Goal: Browse casually

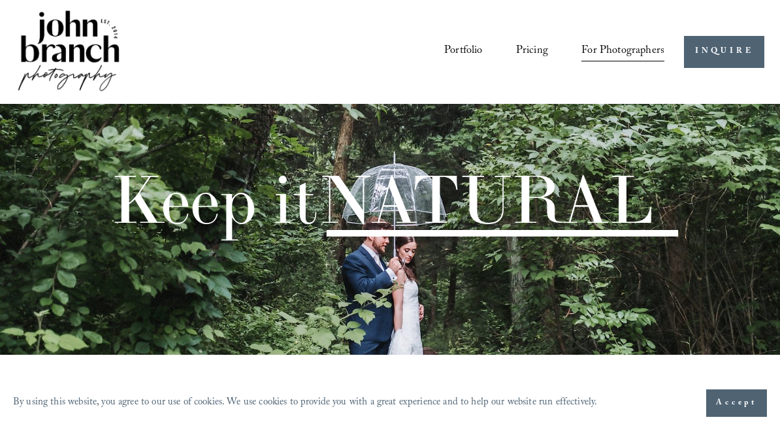
click at [88, 41] on img at bounding box center [69, 52] width 106 height 88
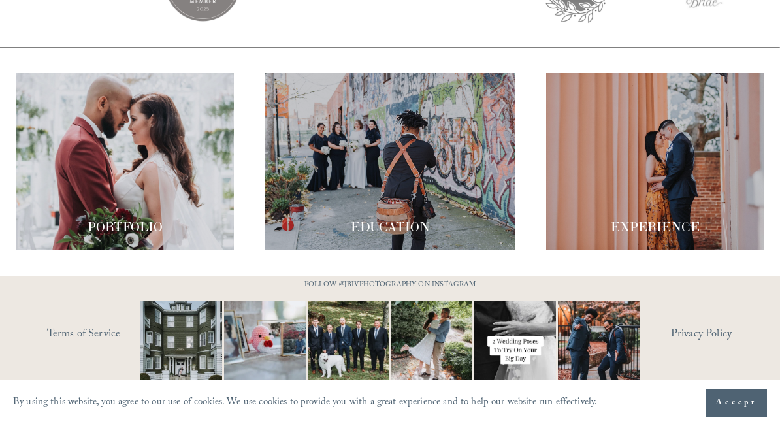
scroll to position [2008, 0]
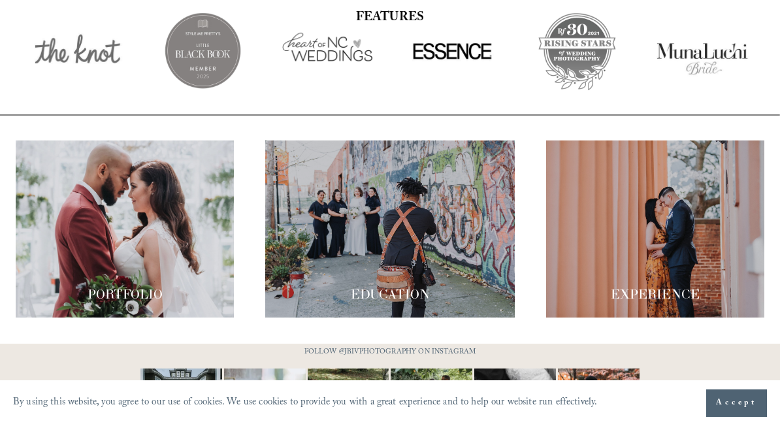
click at [193, 250] on div at bounding box center [125, 228] width 218 height 177
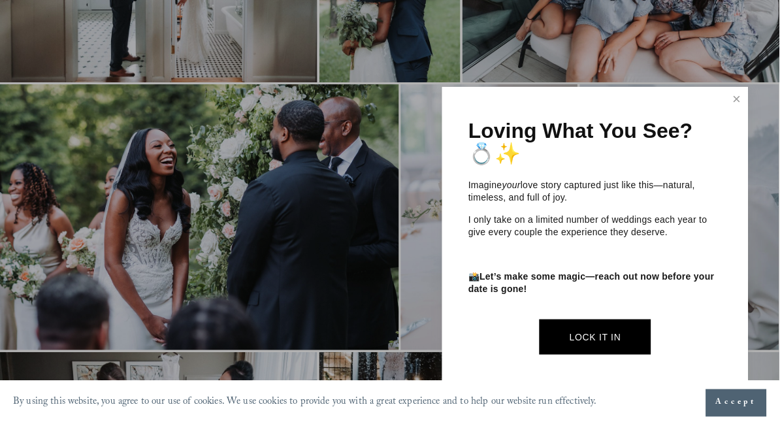
scroll to position [704, 0]
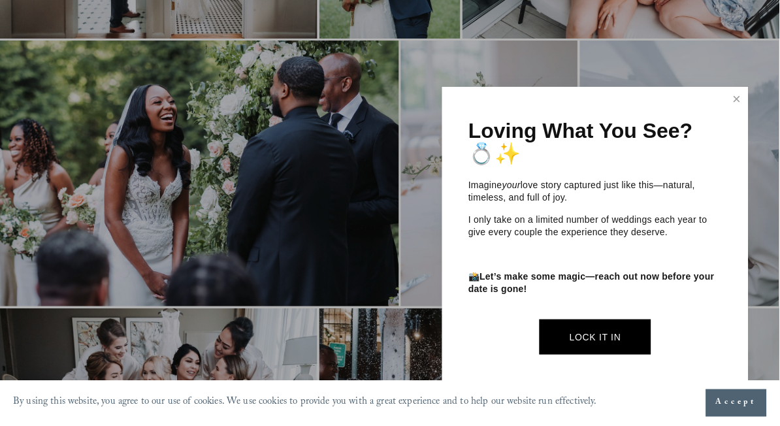
click at [745, 95] on link "Close" at bounding box center [738, 99] width 20 height 21
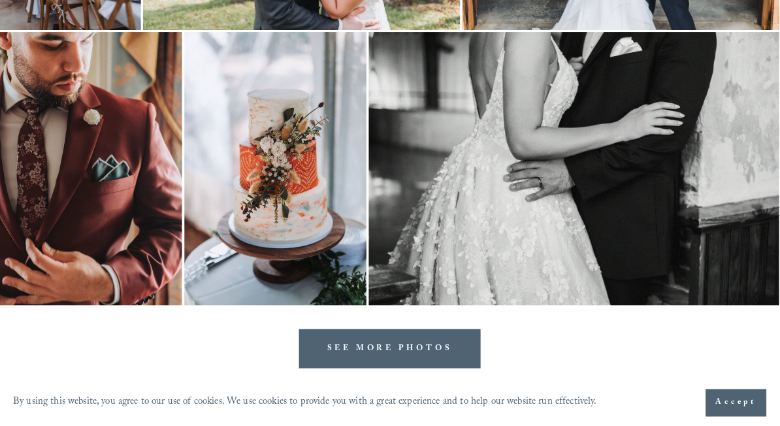
scroll to position [3817, 0]
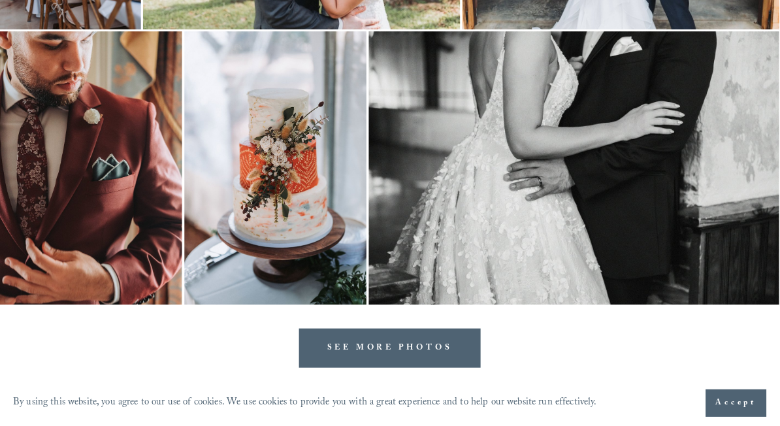
click at [461, 346] on link "SEE MORE PHOTOS" at bounding box center [390, 348] width 182 height 39
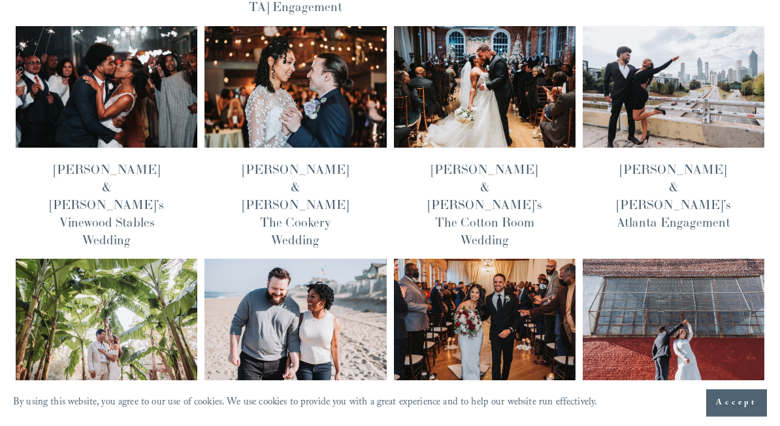
scroll to position [596, 0]
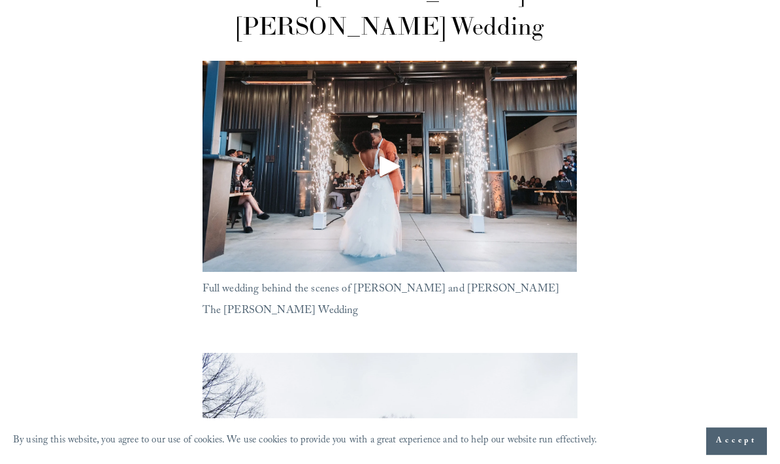
click at [387, 157] on div "Play" at bounding box center [389, 165] width 31 height 31
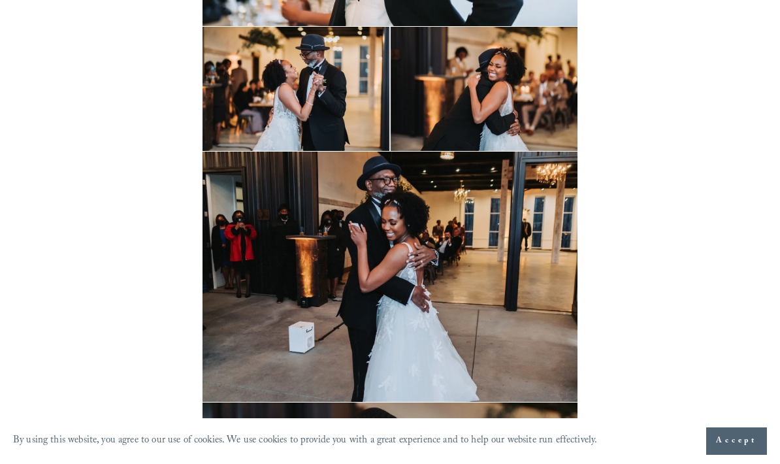
scroll to position [14953, 0]
